Goal: Task Accomplishment & Management: Manage account settings

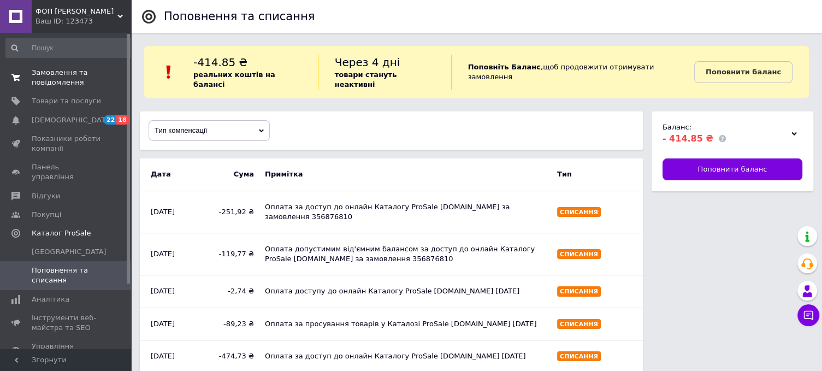
click at [43, 79] on span "Замовлення та повідомлення" at bounding box center [66, 78] width 69 height 20
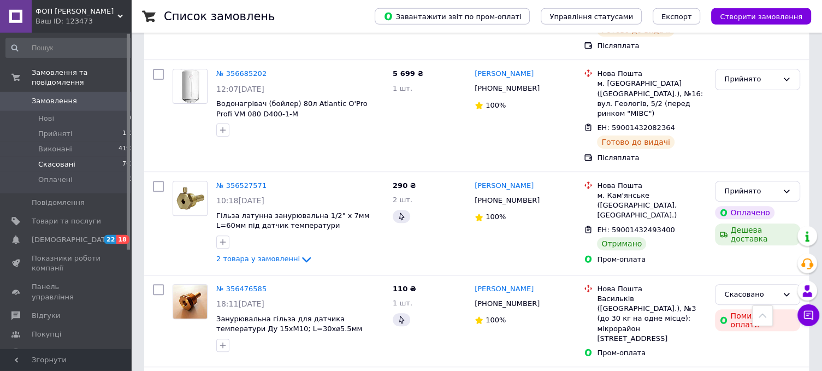
scroll to position [346, 0]
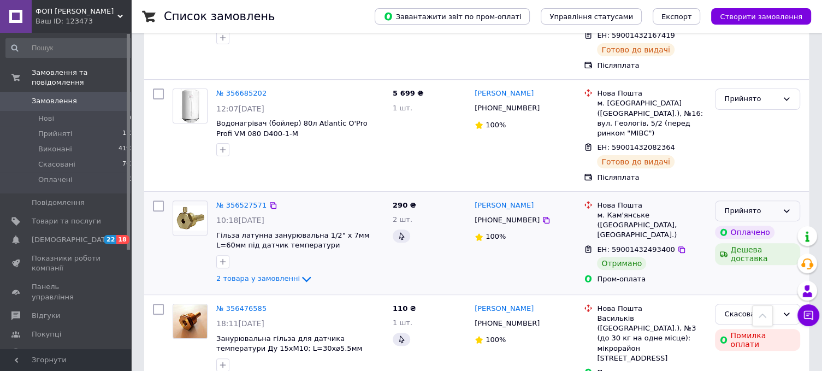
click at [789, 209] on icon at bounding box center [786, 210] width 6 height 3
click at [753, 223] on li "Виконано" at bounding box center [757, 233] width 84 height 20
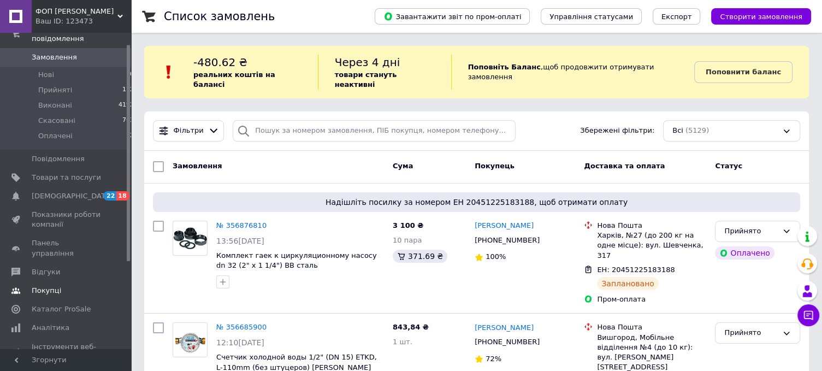
scroll to position [144, 0]
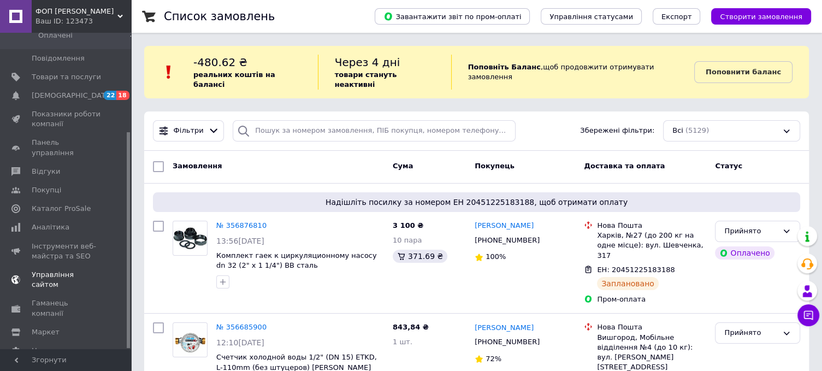
click at [49, 270] on span "Управління сайтом" at bounding box center [66, 280] width 69 height 20
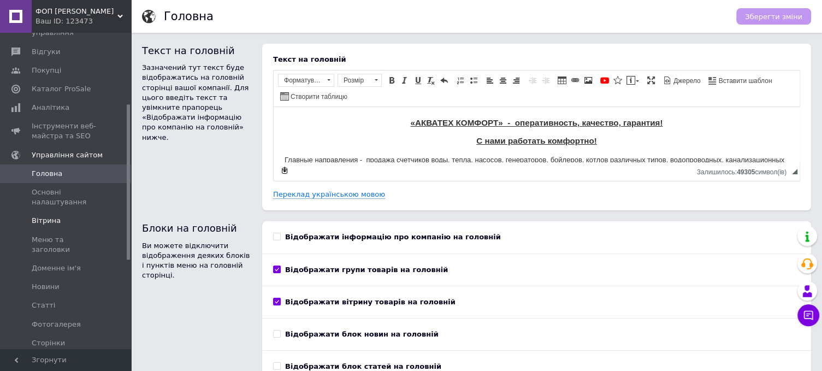
click at [41, 216] on span "Вітрина" at bounding box center [46, 221] width 29 height 10
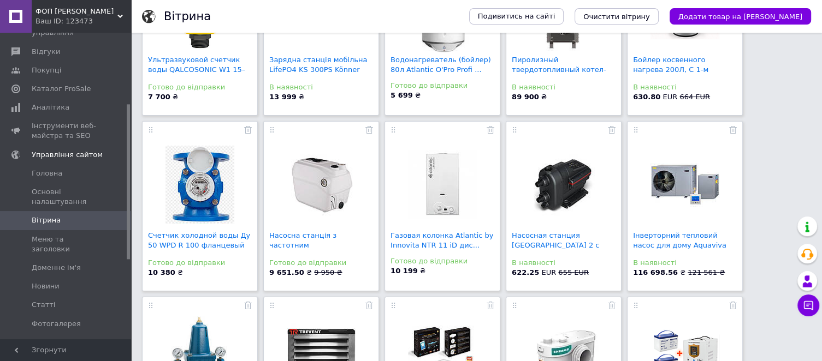
scroll to position [115, 0]
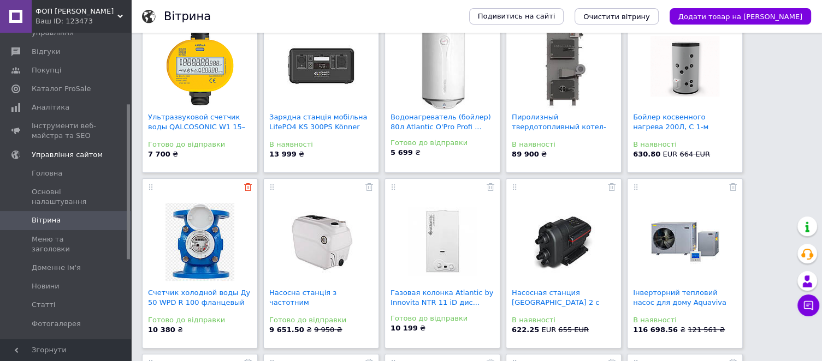
click at [248, 189] on use at bounding box center [248, 187] width 8 height 8
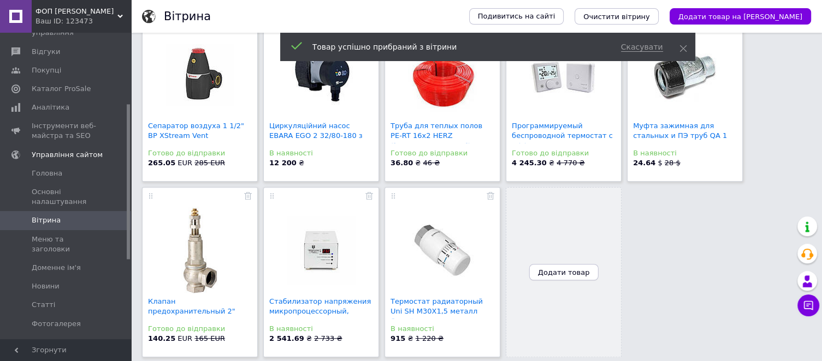
click at [560, 272] on span "Додати товар" at bounding box center [564, 273] width 52 height 8
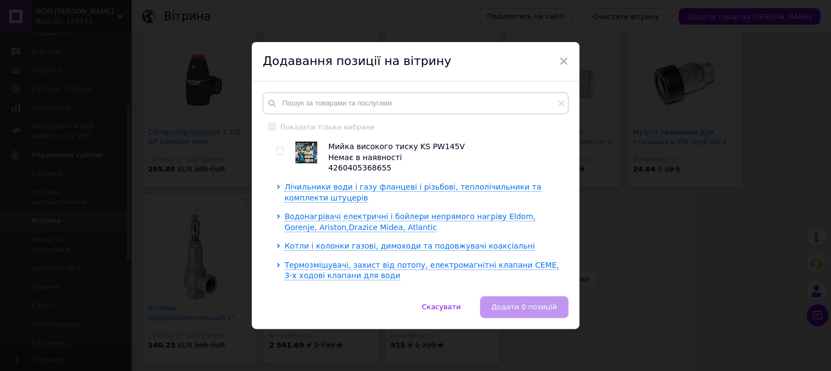
scroll to position [120, 0]
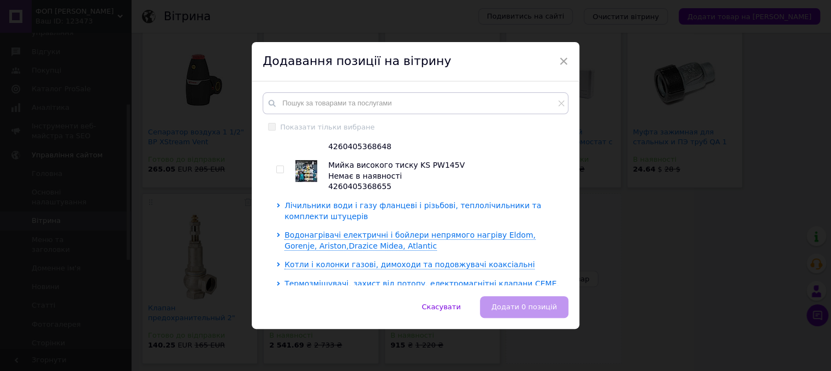
click at [298, 210] on span "Лічильники води і газу фланцеві і різьбові, теплолічильники та комплекти штуцер…" at bounding box center [412, 211] width 257 height 20
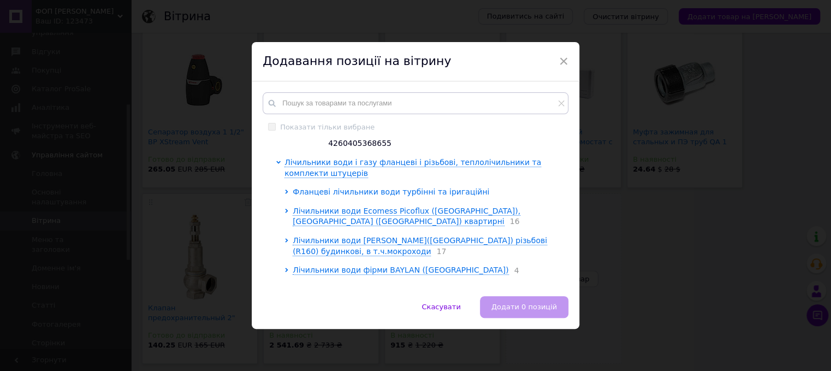
scroll to position [181, 0]
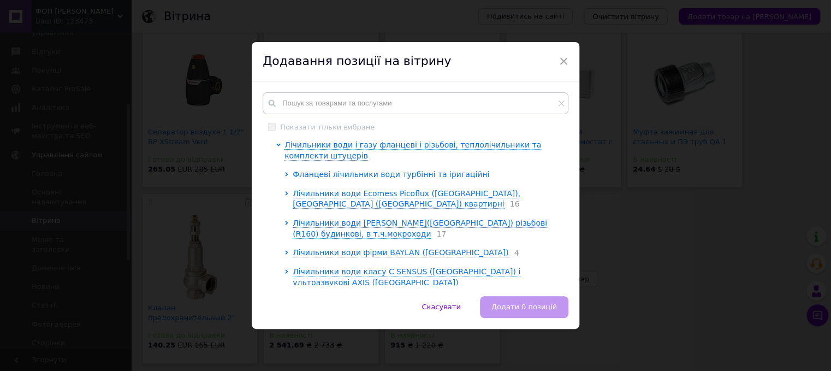
click at [322, 178] on span "Фланцеві лічильники води турбінні та іригаційні" at bounding box center [391, 174] width 197 height 9
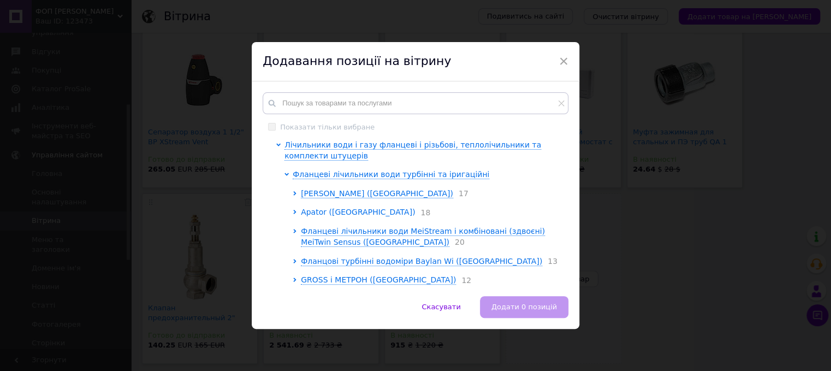
click at [305, 216] on span "Apator ([GEOGRAPHIC_DATA])" at bounding box center [358, 211] width 114 height 9
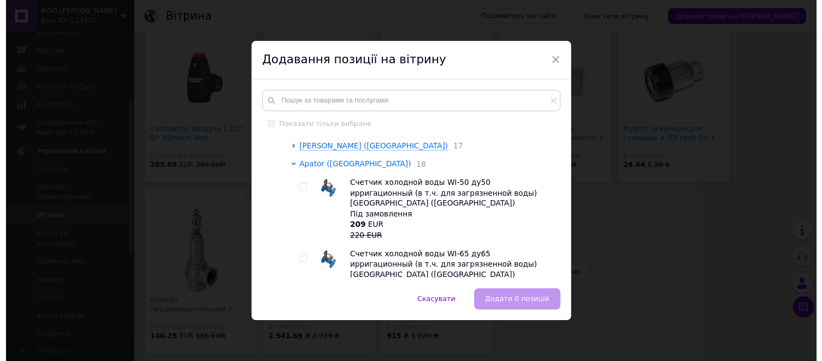
scroll to position [241, 0]
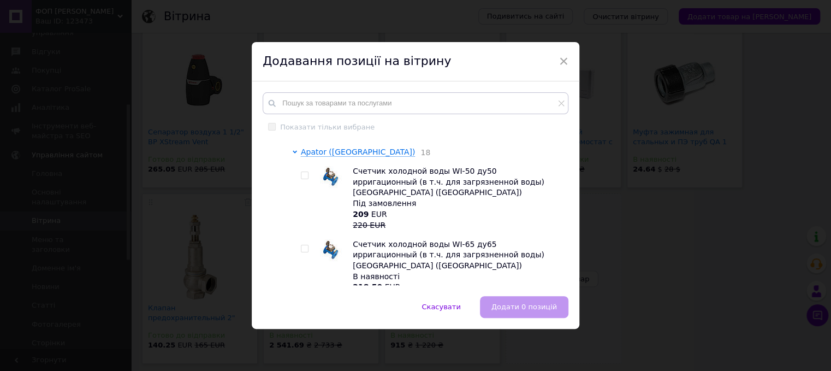
click at [301, 178] on input "checkbox" at bounding box center [304, 175] width 7 height 7
checkbox input "true"
click at [517, 305] on span "Додати 1 позицію" at bounding box center [523, 306] width 67 height 8
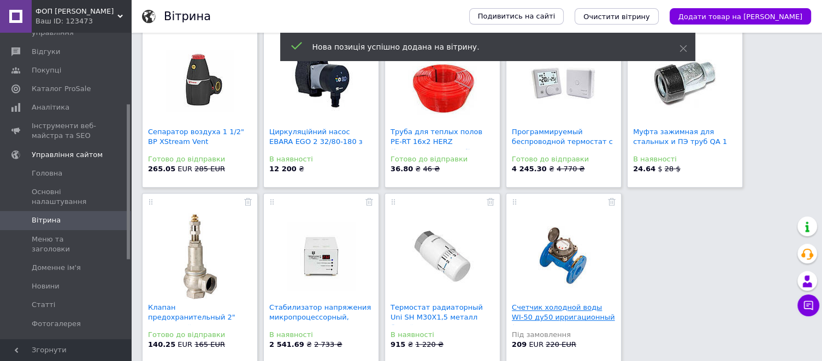
click at [549, 309] on link "Счетчик холодной воды WI-50 ду50 ирригационный (в ..." at bounding box center [562, 317] width 103 height 28
